Goal: Task Accomplishment & Management: Manage account settings

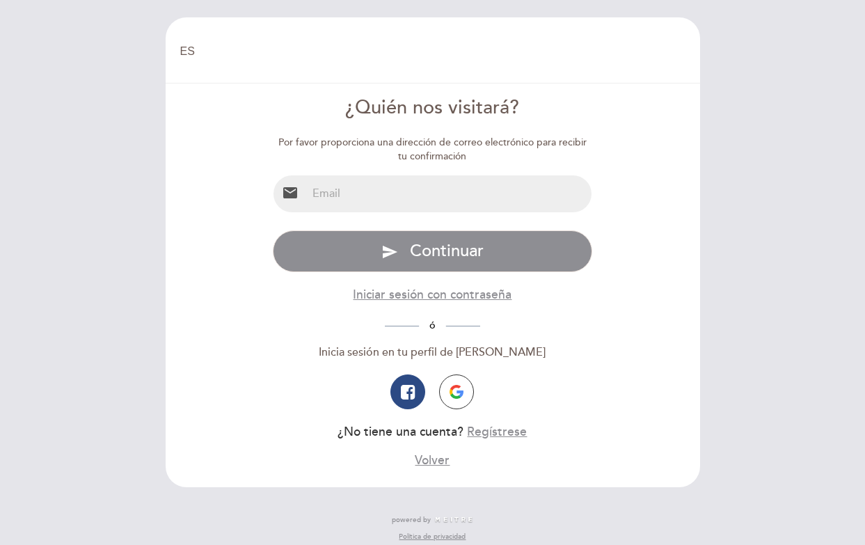
select select "es"
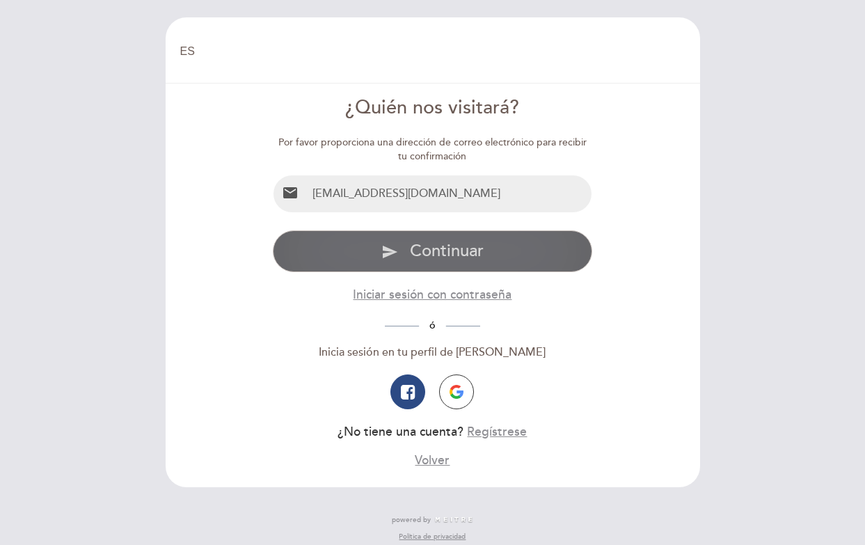
type input "[EMAIL_ADDRESS][DOMAIN_NAME]"
click at [390, 252] on icon "send" at bounding box center [389, 252] width 17 height 17
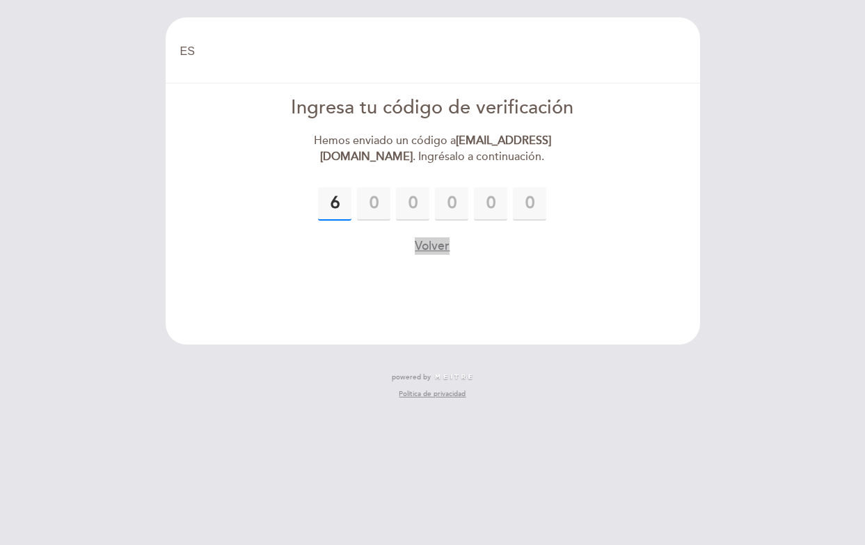
type input "6"
type input "3"
type input "2"
type input "5"
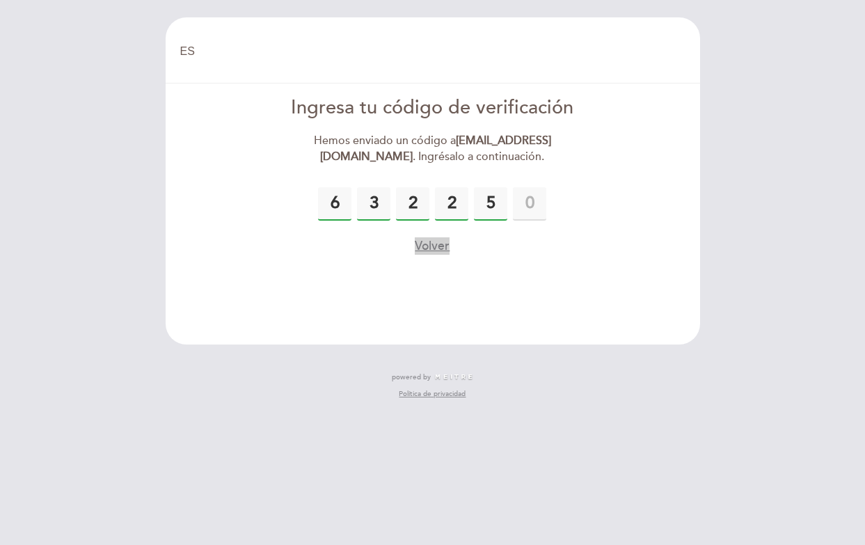
click at [429, 244] on button "Volver" at bounding box center [432, 245] width 35 height 17
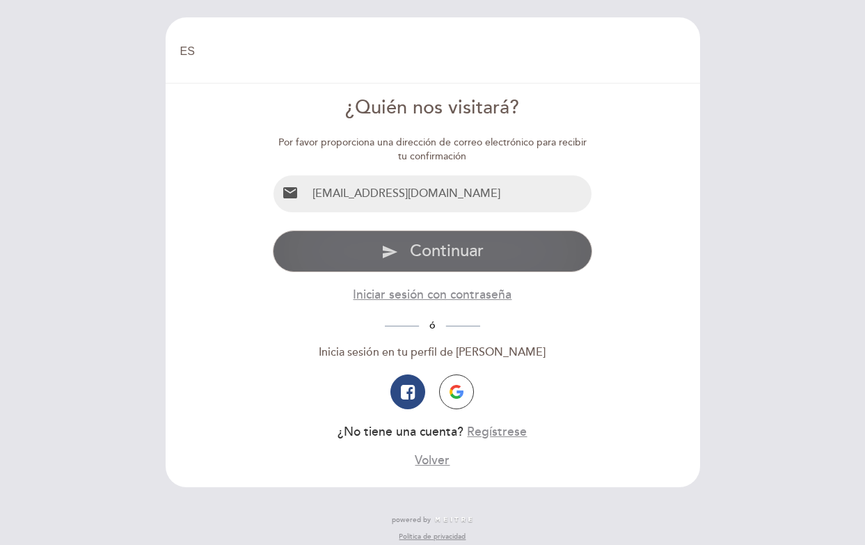
click at [427, 256] on span "Continuar" at bounding box center [447, 251] width 74 height 20
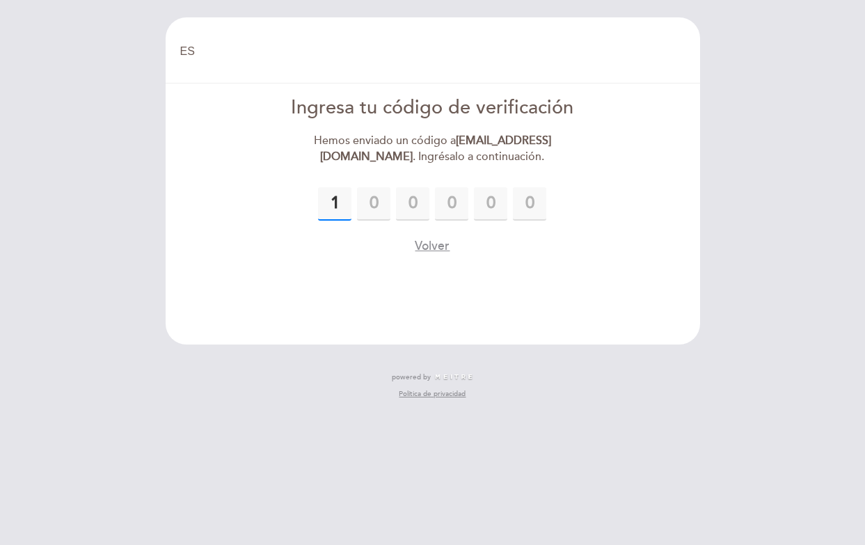
type input "1"
type input "6"
type input "0"
type input "9"
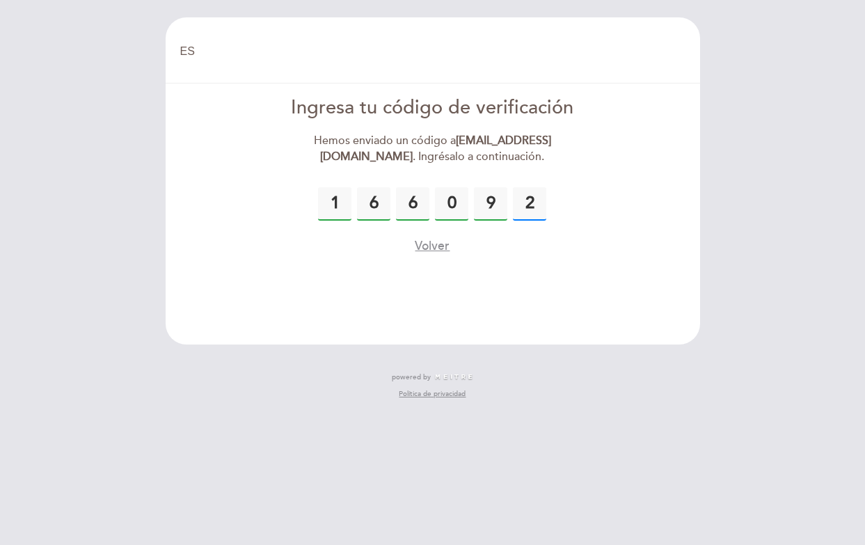
type input "2"
